Goal: Information Seeking & Learning: Find specific page/section

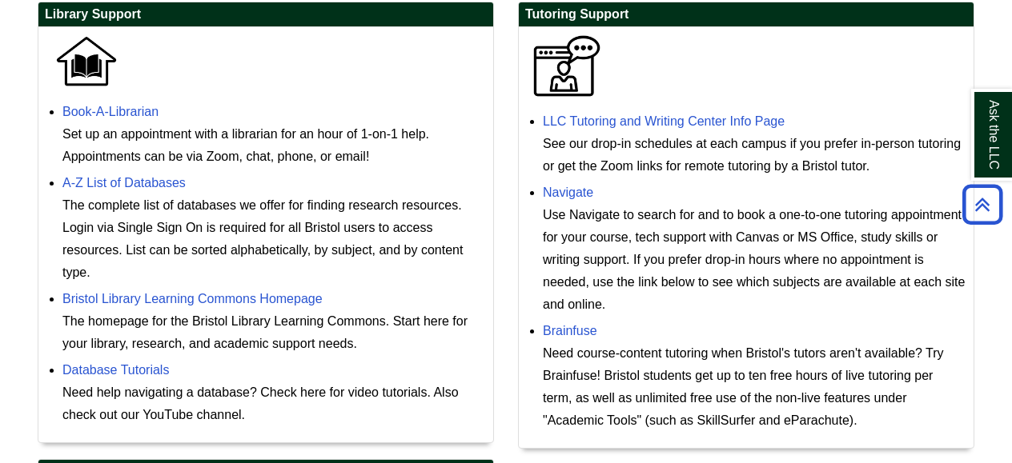
scroll to position [469, 0]
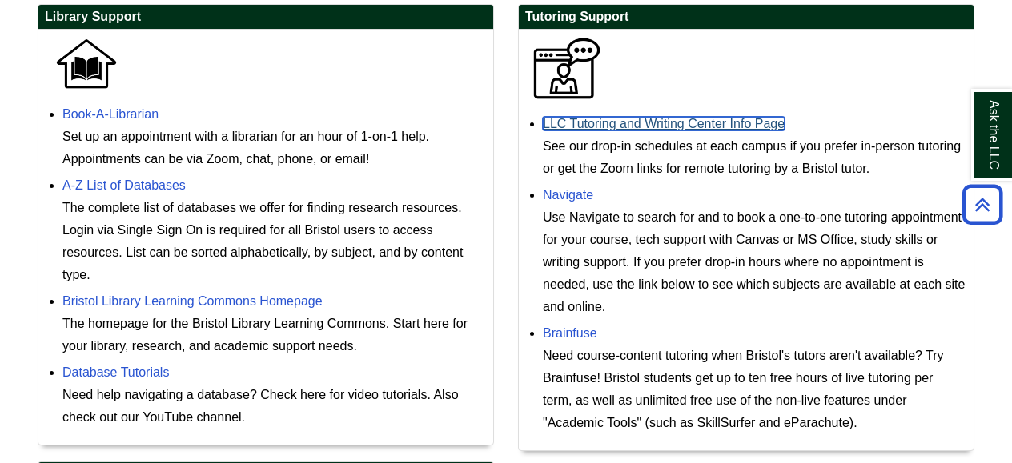
click at [661, 126] on link "LLC Tutoring and Writing Center Info Page" at bounding box center [664, 124] width 242 height 14
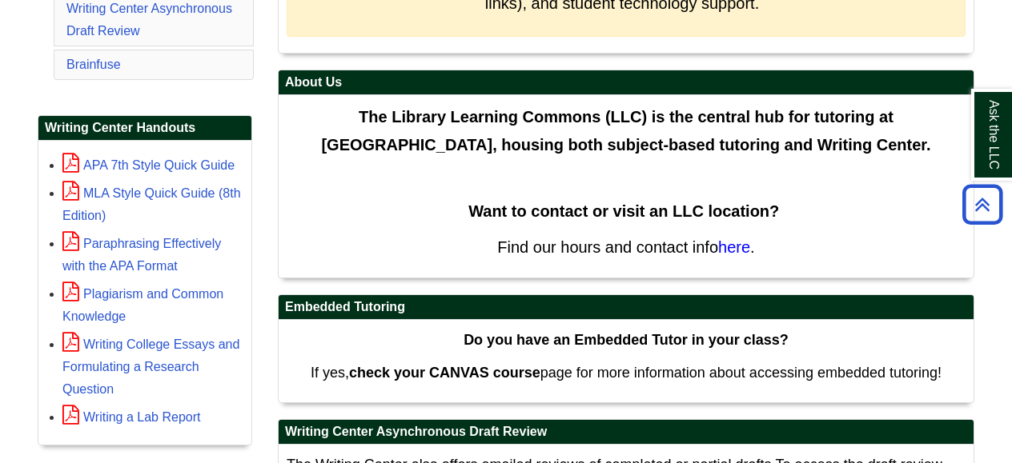
scroll to position [447, 0]
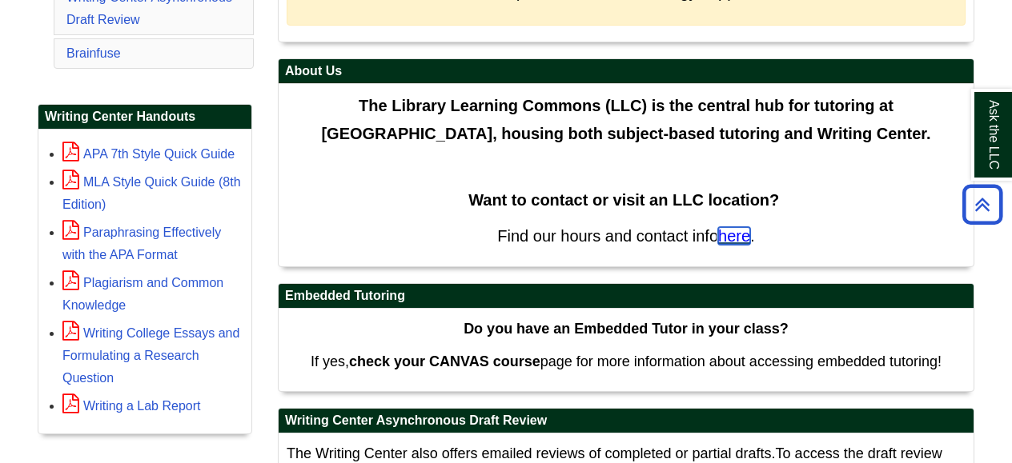
click at [742, 233] on span "here" at bounding box center [734, 236] width 32 height 18
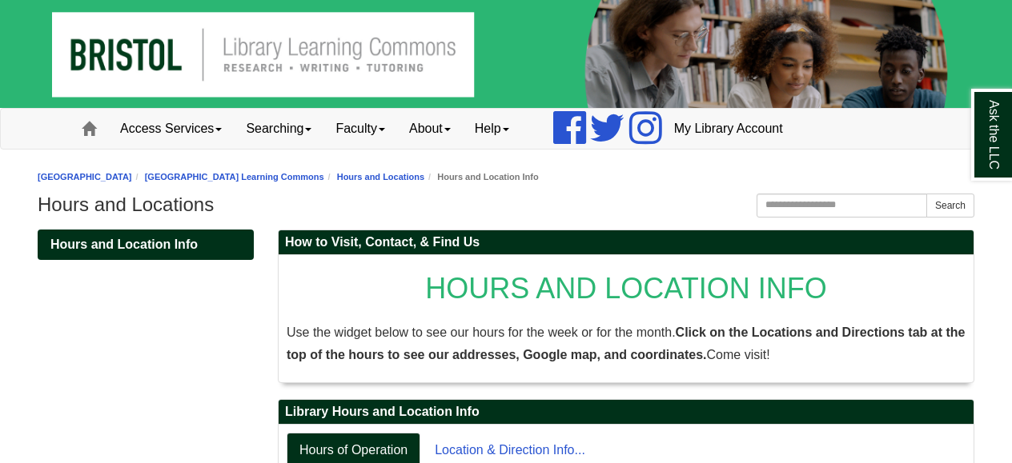
click at [392, 66] on img at bounding box center [506, 54] width 1012 height 108
click at [404, 68] on img at bounding box center [506, 54] width 1012 height 108
click at [259, 65] on img at bounding box center [506, 54] width 1012 height 108
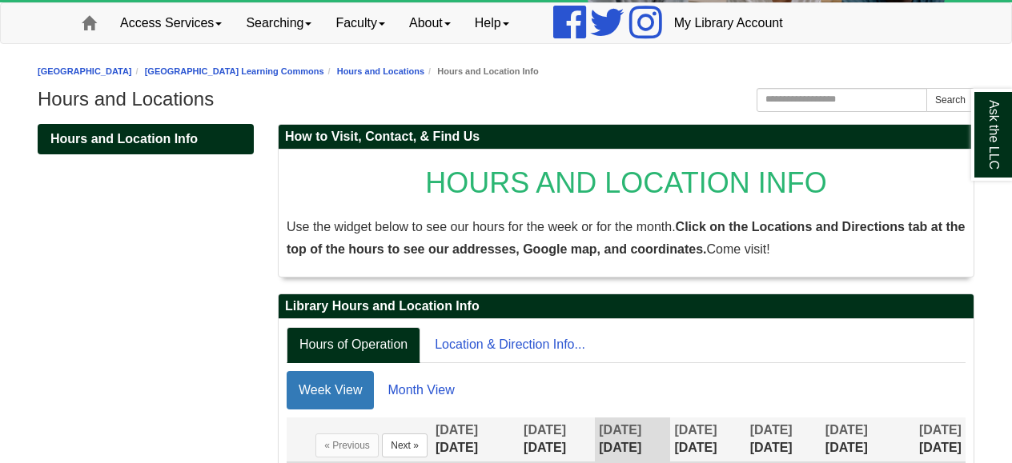
scroll to position [106, 0]
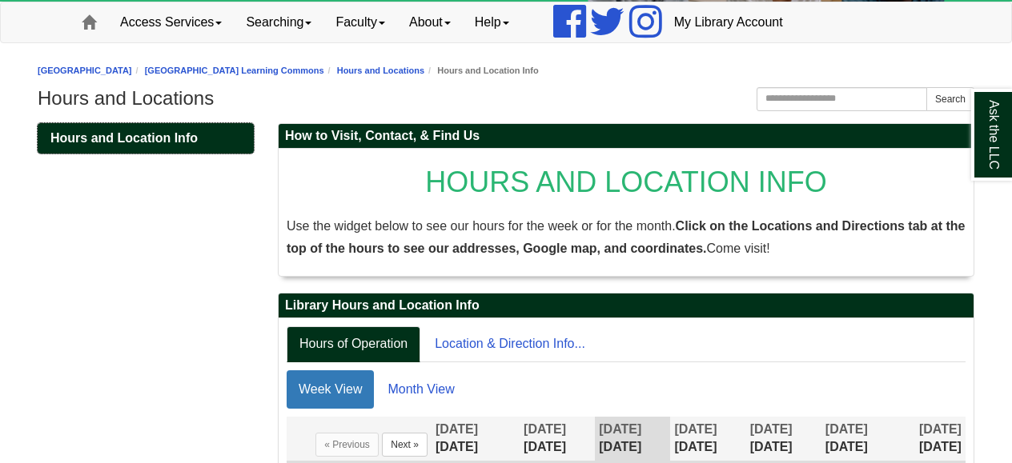
click at [150, 137] on span "Hours and Location Info" at bounding box center [123, 138] width 147 height 14
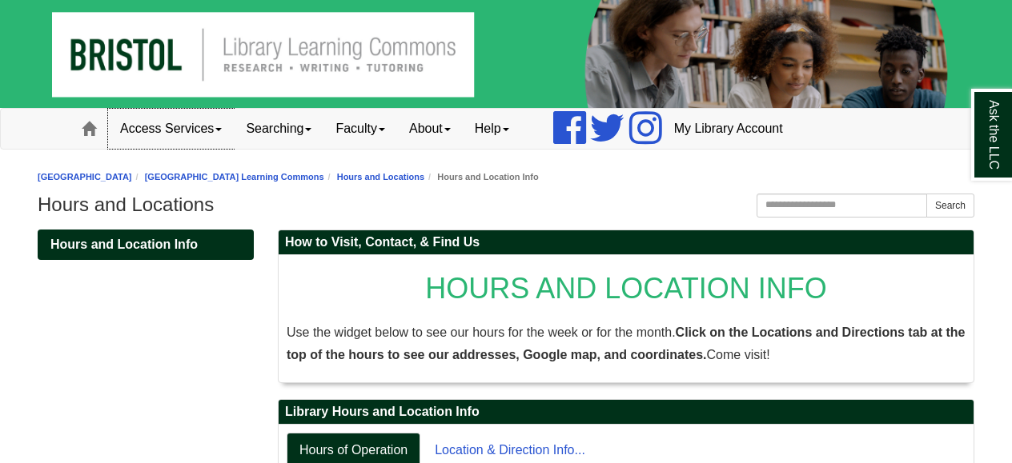
click at [179, 130] on link "Access Services" at bounding box center [171, 129] width 126 height 40
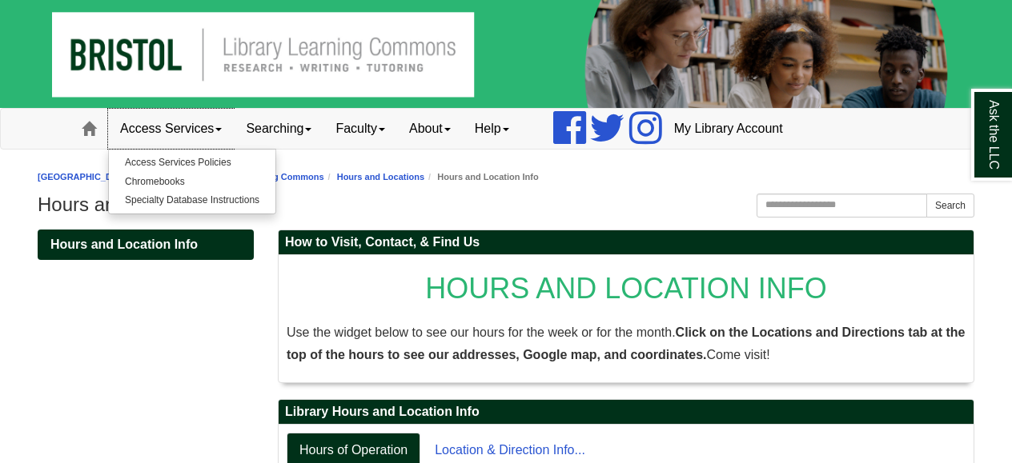
click at [179, 130] on link "Access Services" at bounding box center [171, 129] width 126 height 40
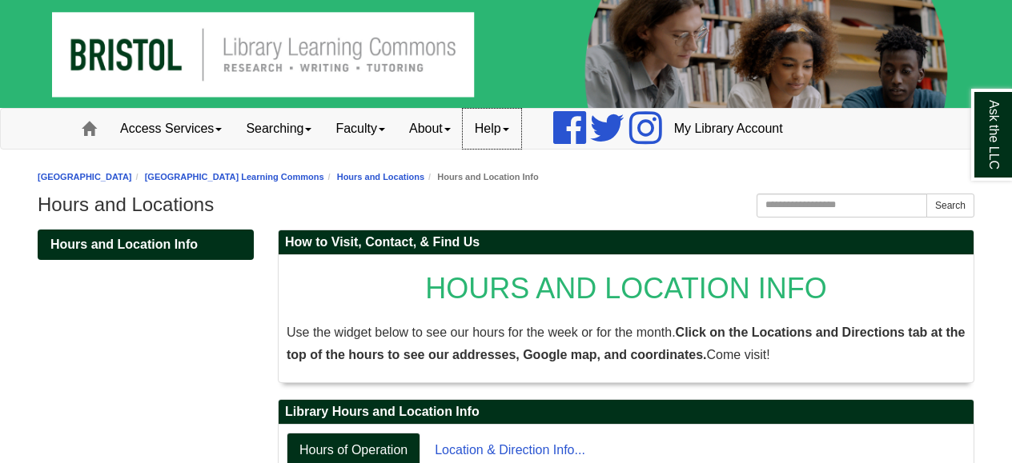
click at [512, 130] on link "Help" at bounding box center [492, 129] width 58 height 40
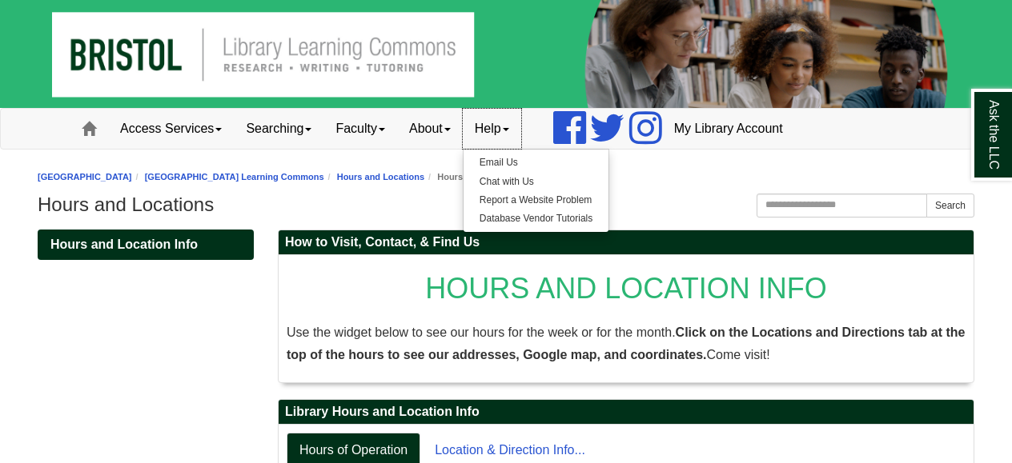
click at [511, 129] on link "Help" at bounding box center [492, 129] width 58 height 40
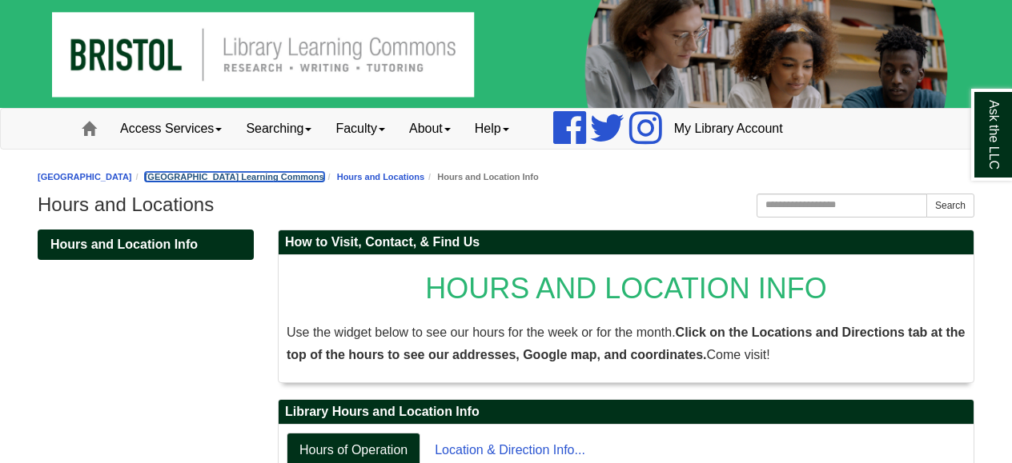
click at [324, 179] on link "[GEOGRAPHIC_DATA] Learning Commons" at bounding box center [234, 177] width 179 height 10
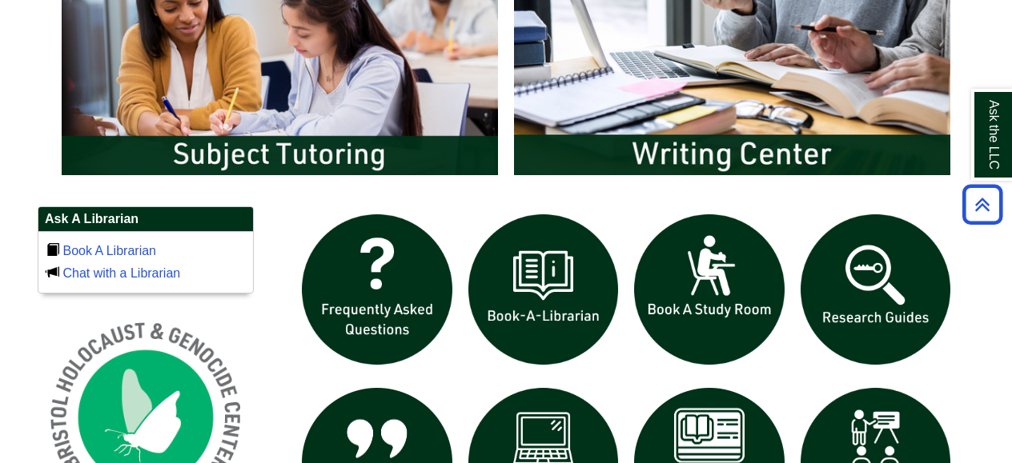
scroll to position [910, 0]
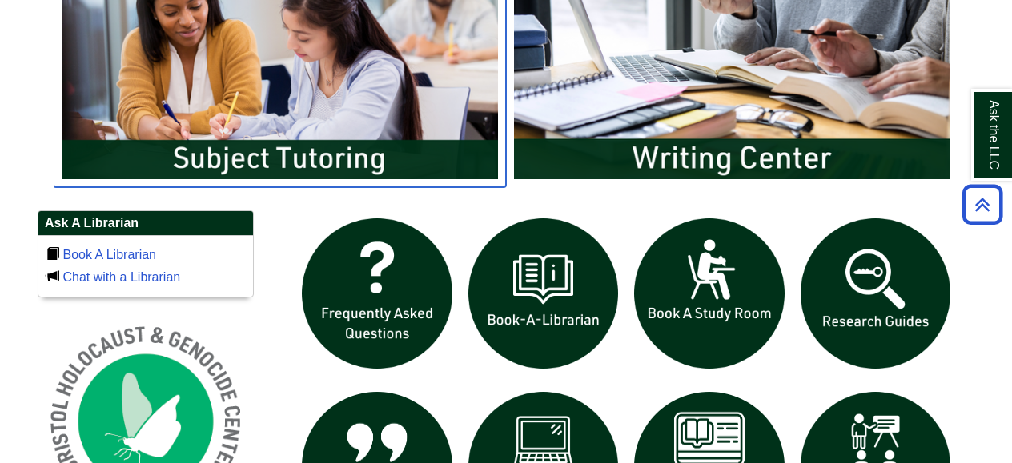
click at [259, 155] on img "slideshow" at bounding box center [280, 65] width 452 height 243
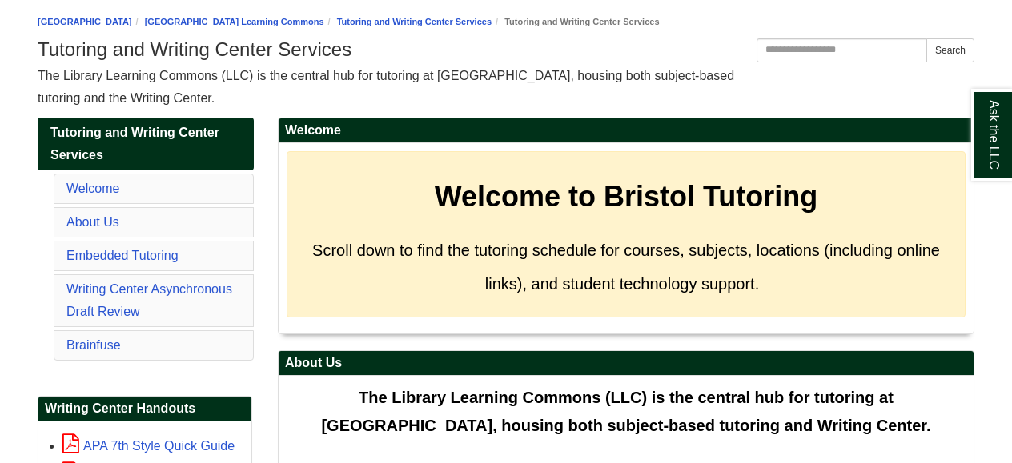
scroll to position [158, 0]
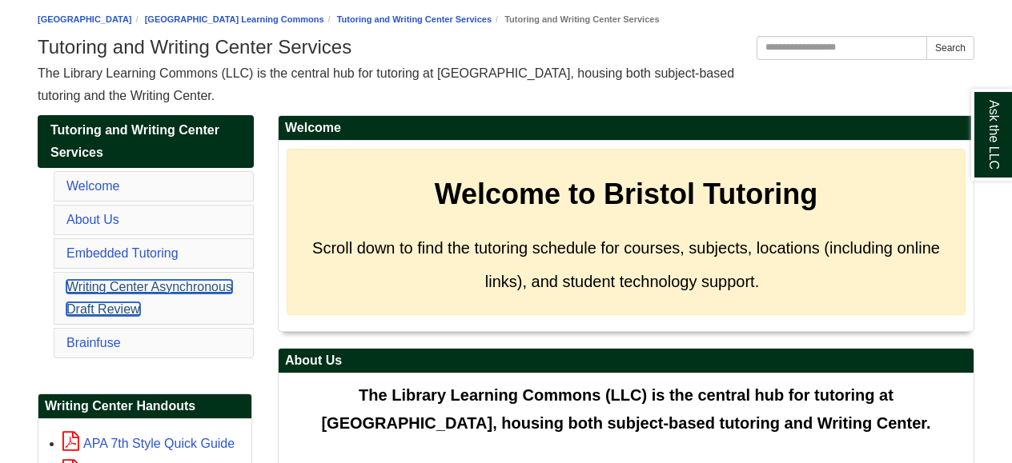
click at [140, 287] on link "Writing Center Asynchronous Draft Review" at bounding box center [149, 298] width 166 height 36
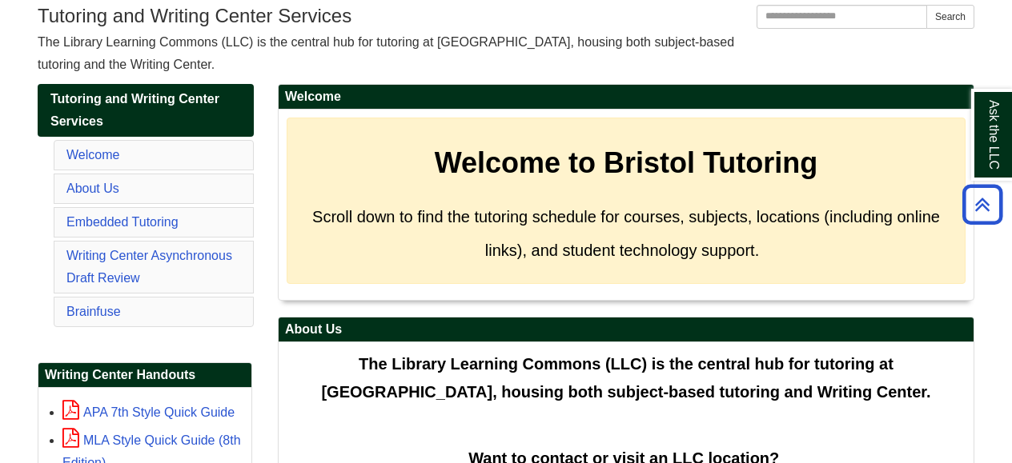
scroll to position [184, 0]
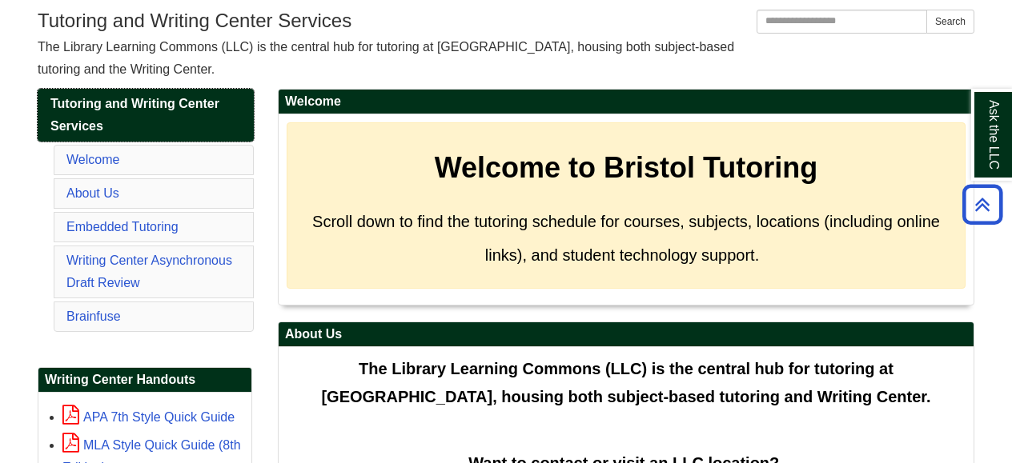
click at [125, 105] on span "Tutoring and Writing Center Services" at bounding box center [134, 115] width 169 height 36
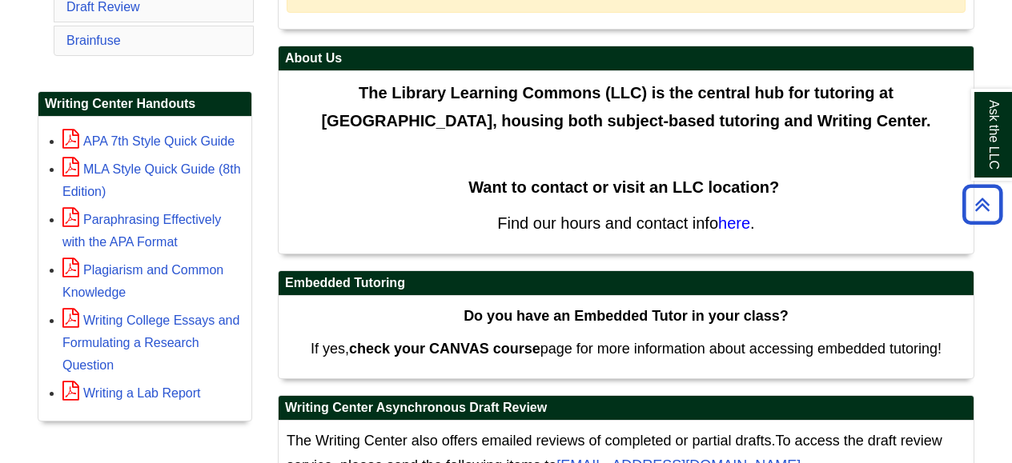
scroll to position [464, 0]
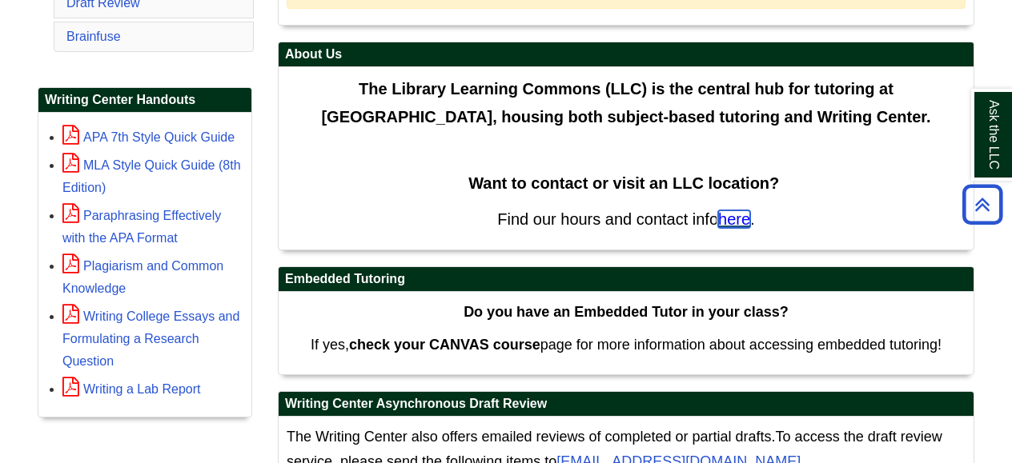
click at [741, 219] on span "here" at bounding box center [734, 220] width 32 height 18
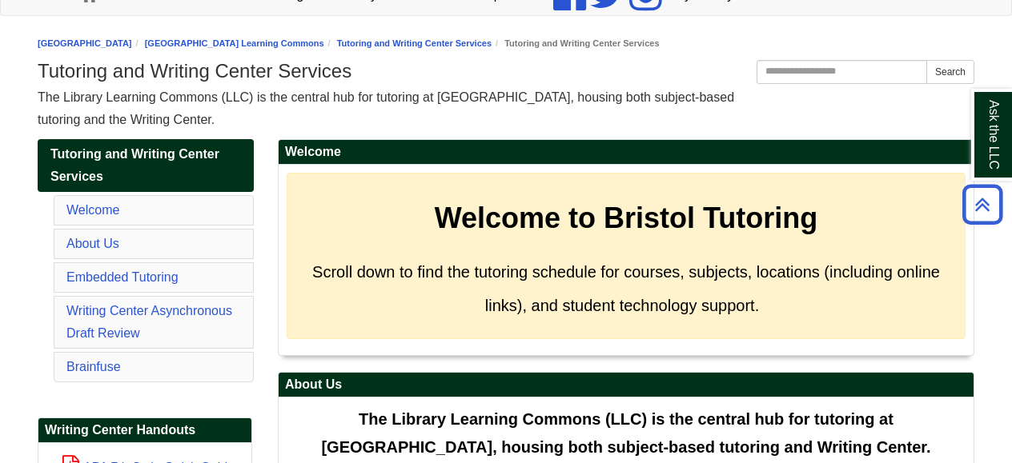
scroll to position [0, 0]
